Goal: Book appointment/travel/reservation

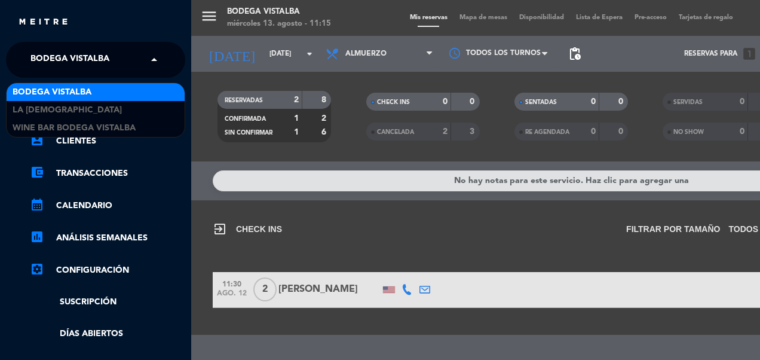
click at [268, 68] on div "menu BODEGA VISTALBA [DATE] 13. agosto - 11:15 Mis reservas Mapa de mesas Dispo…" at bounding box center [571, 180] width 760 height 360
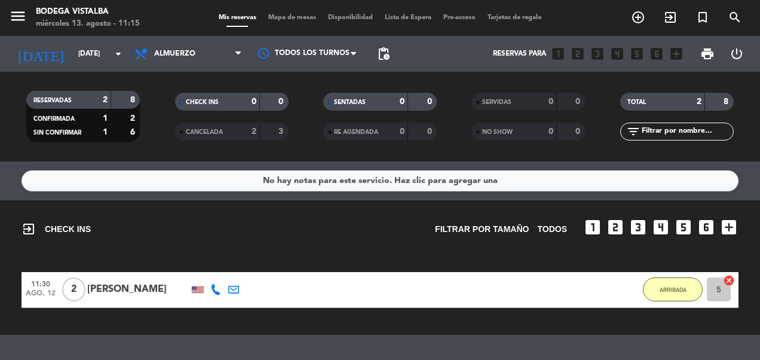
click at [102, 55] on input "[DATE]" at bounding box center [119, 54] width 94 height 20
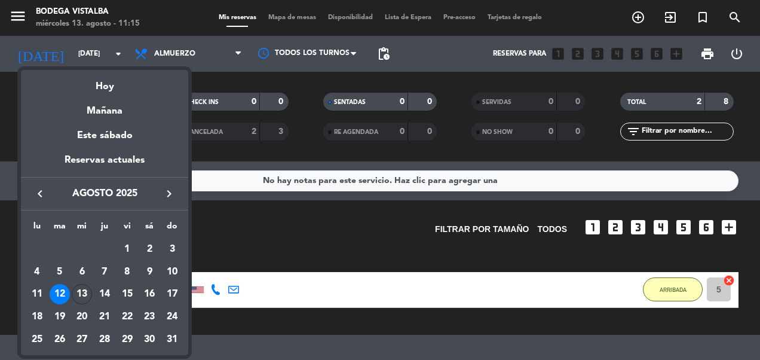
click at [150, 288] on div "16" at bounding box center [149, 294] width 20 height 20
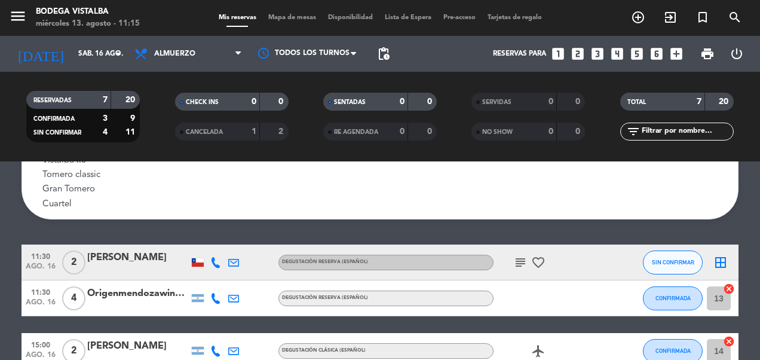
scroll to position [111, 0]
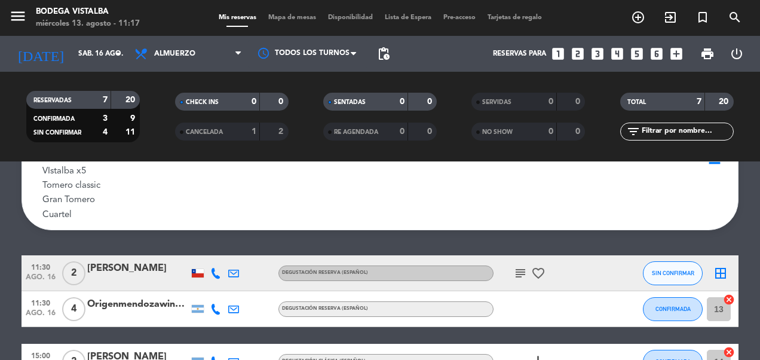
click at [521, 269] on icon "subject" at bounding box center [520, 273] width 14 height 14
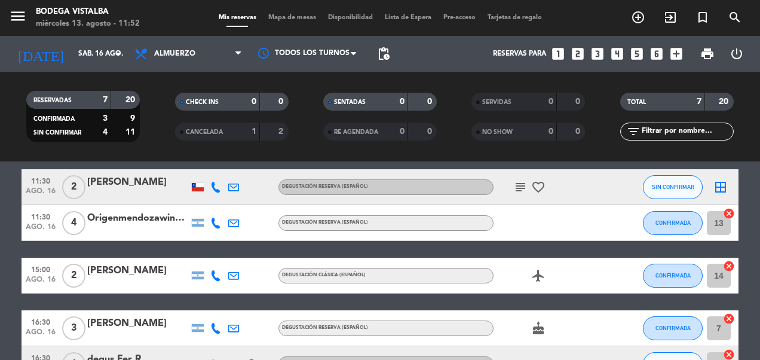
scroll to position [51, 0]
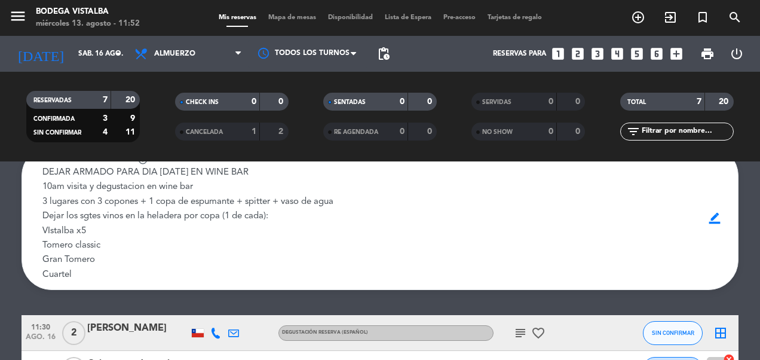
click at [72, 51] on input "sáb. 16 ago." at bounding box center [119, 54] width 94 height 20
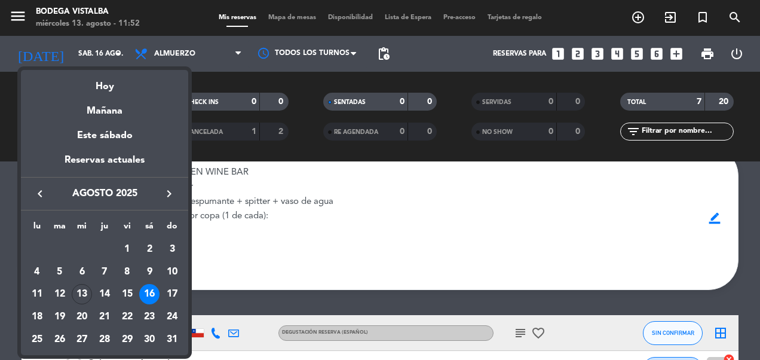
click at [107, 84] on div "Hoy" at bounding box center [104, 82] width 167 height 24
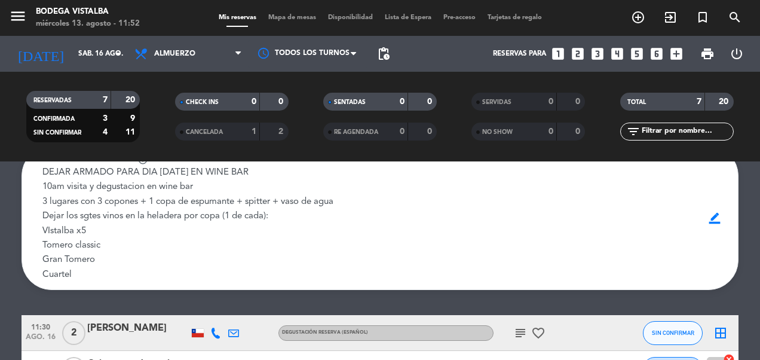
type input "mié. 13 ago."
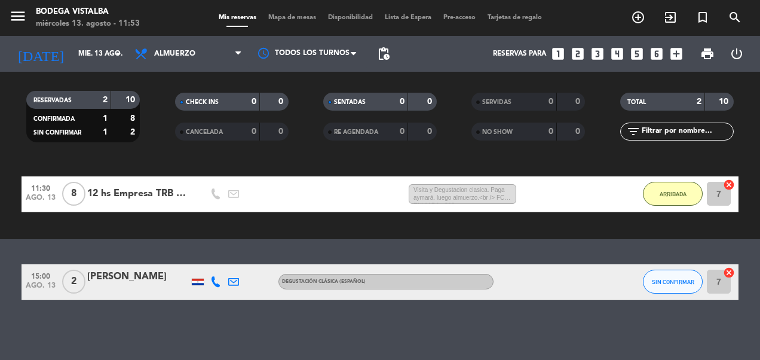
scroll to position [0, 0]
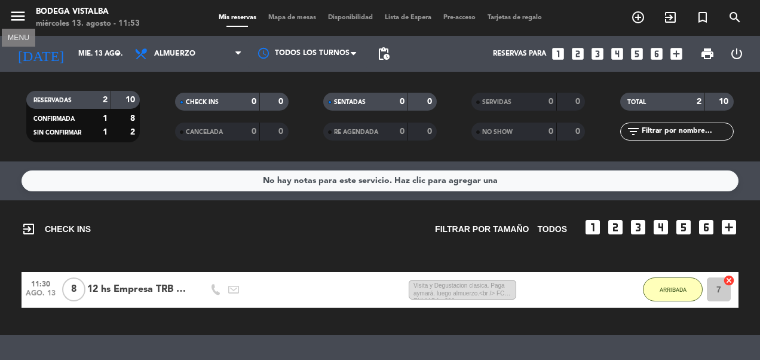
click at [11, 14] on icon "menu" at bounding box center [18, 16] width 18 height 18
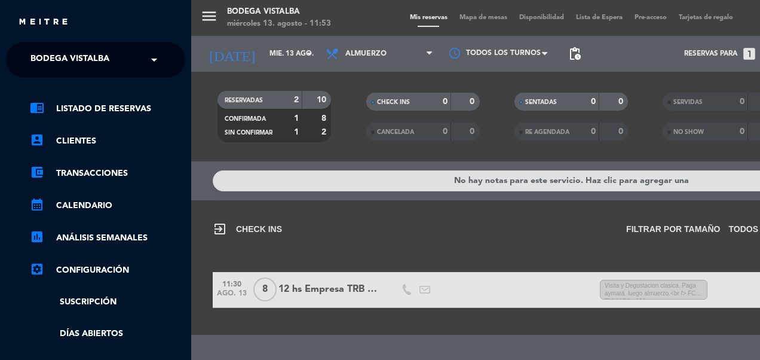
click at [136, 66] on input "text" at bounding box center [97, 60] width 146 height 26
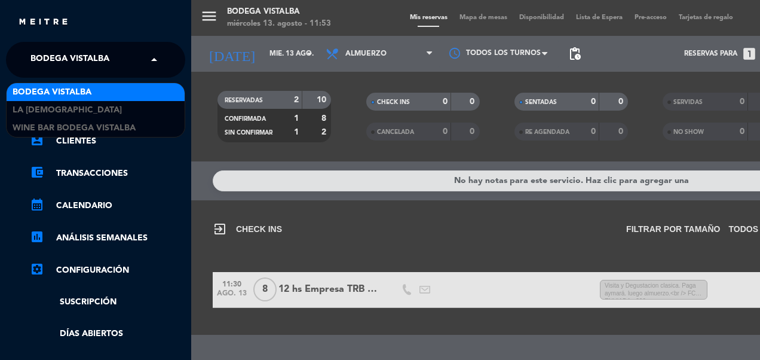
click at [270, 27] on div "menu BODEGA VISTALBA [DATE] 13. agosto - 11:53 Mis reservas Mapa de mesas Dispo…" at bounding box center [571, 180] width 760 height 360
